Goal: Task Accomplishment & Management: Manage account settings

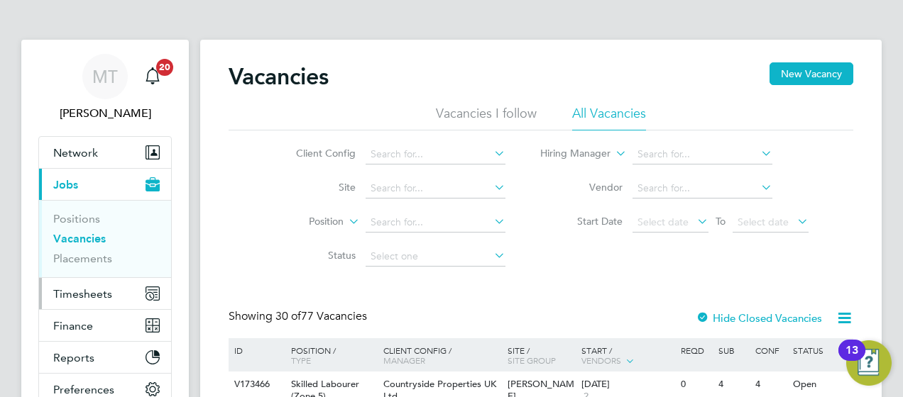
click at [73, 295] on span "Timesheets" at bounding box center [82, 293] width 59 height 13
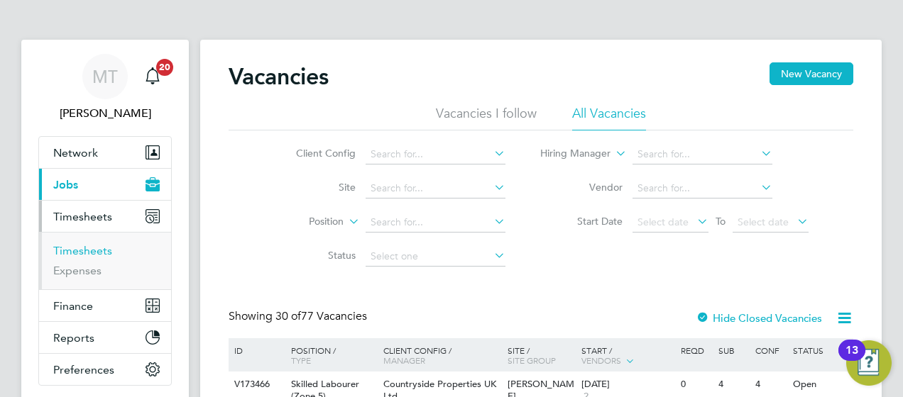
click at [103, 246] on link "Timesheets" at bounding box center [82, 250] width 59 height 13
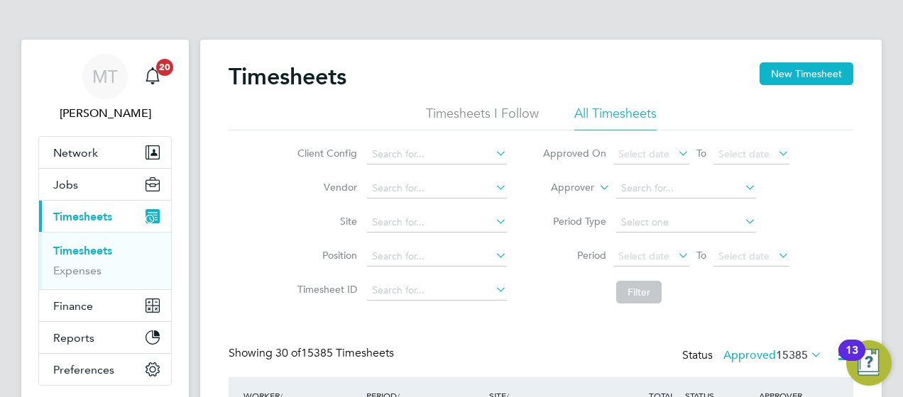
click at [588, 183] on label "Approver" at bounding box center [562, 188] width 64 height 14
click at [568, 209] on li "Worker" at bounding box center [560, 204] width 70 height 18
click at [635, 199] on li "Worker" at bounding box center [666, 189] width 283 height 34
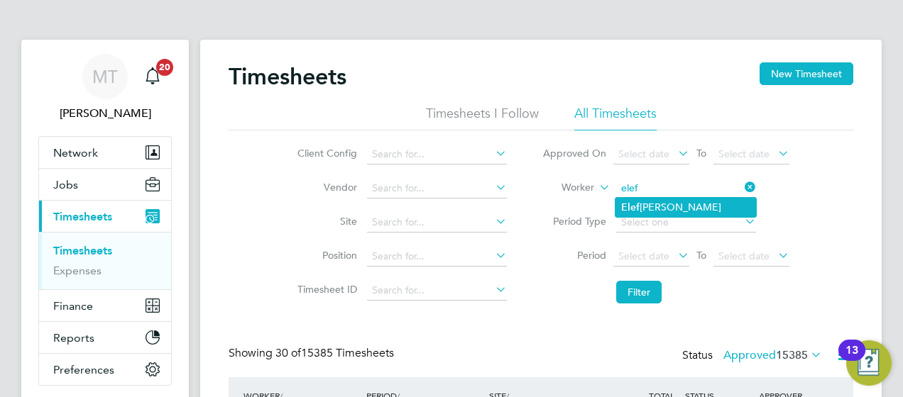
click at [637, 199] on li "Elef therios Rozakis" at bounding box center [685, 207] width 141 height 19
type input "Eleftherios Rozakis"
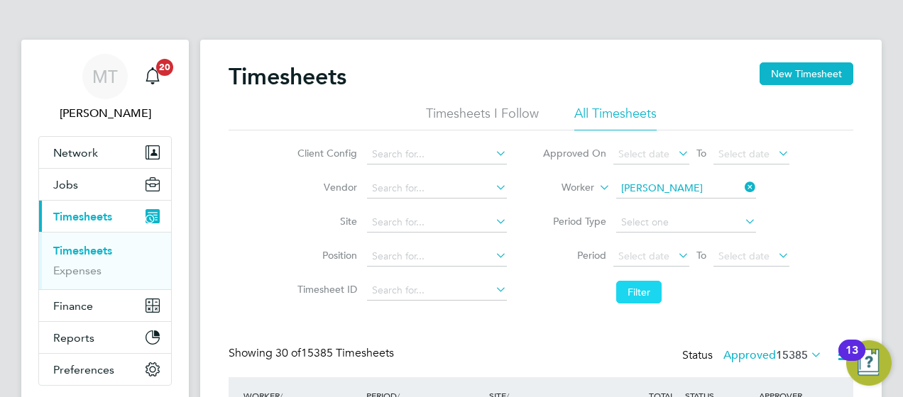
click at [630, 297] on button "Filter" at bounding box center [638, 292] width 45 height 23
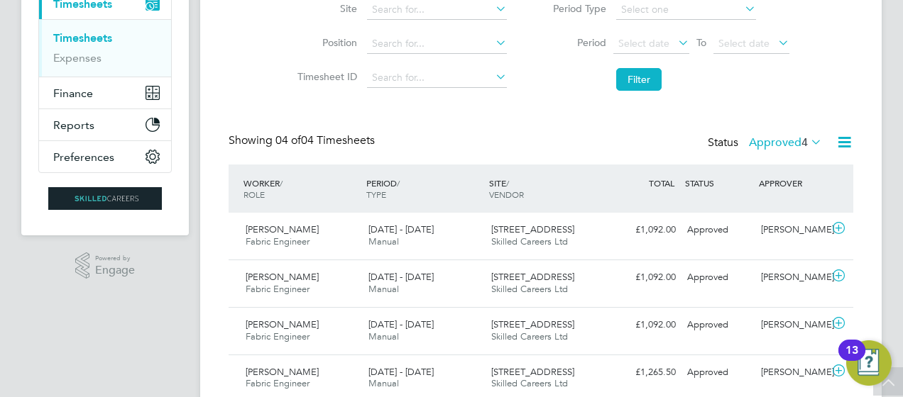
click at [570, 139] on div "Showing 04 of 04 Timesheets Status Approved 4" at bounding box center [541, 148] width 625 height 31
click at [664, 253] on div "Eleftherios Rozakis Fabric Engineer 2 - 8 Aug 2025 2 - 8 Aug 2025 Manual 36-38 …" at bounding box center [541, 236] width 625 height 47
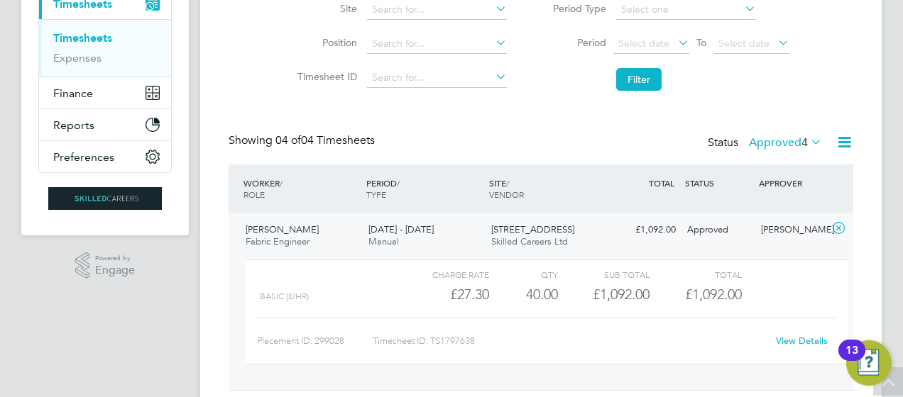
click at [786, 343] on link "View Details" at bounding box center [802, 341] width 52 height 12
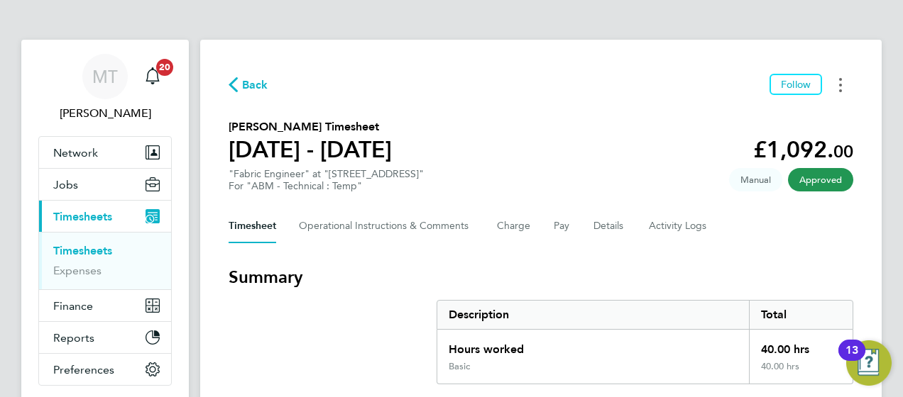
click at [843, 87] on button "Timesheets Menu" at bounding box center [841, 85] width 26 height 22
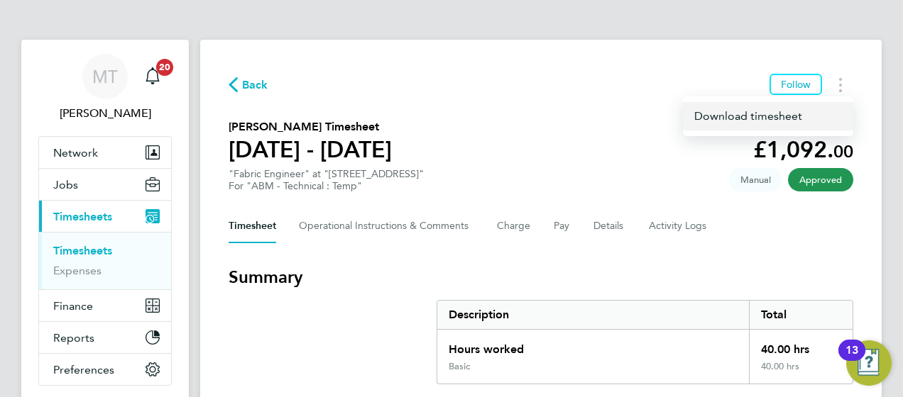
click at [786, 118] on link "Download timesheet" at bounding box center [768, 116] width 170 height 28
